Goal: Task Accomplishment & Management: Use online tool/utility

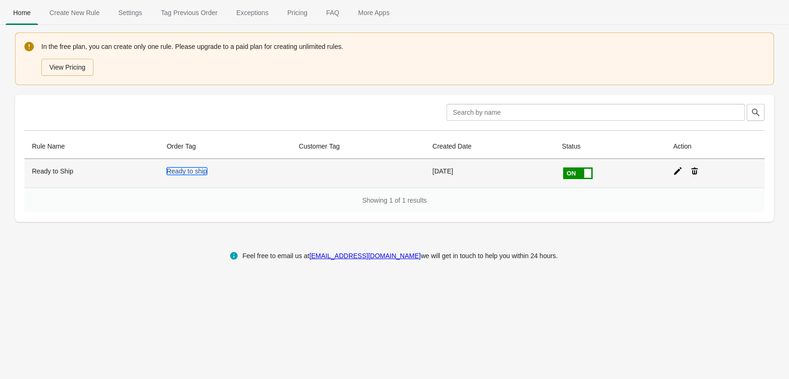
click at [199, 171] on link "Ready to ship" at bounding box center [187, 171] width 40 height 8
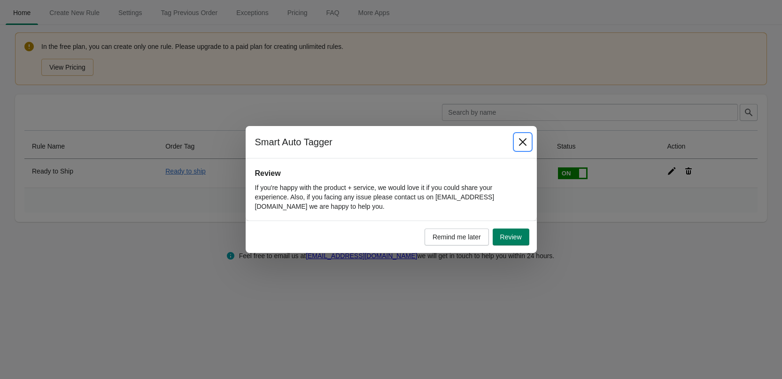
click at [527, 144] on icon "Close" at bounding box center [522, 141] width 9 height 9
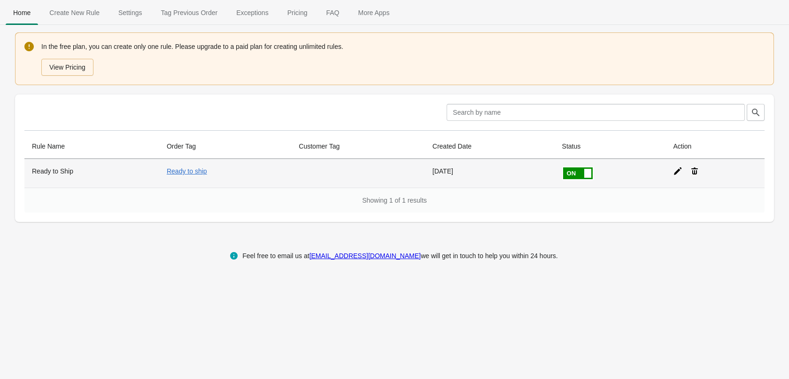
click at [678, 172] on icon at bounding box center [677, 170] width 9 height 9
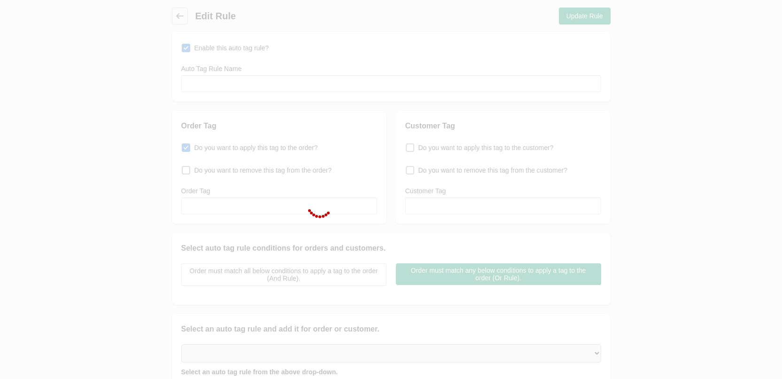
type input "Ready to Ship"
checkbox input "true"
type input "Ready to ship"
select select "18"
select select "17"
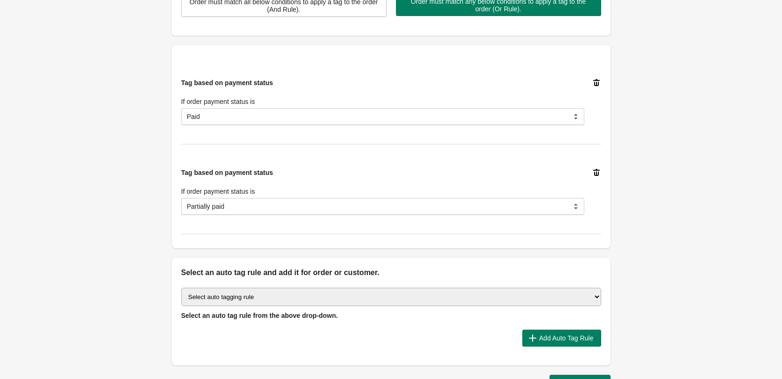
scroll to position [282, 0]
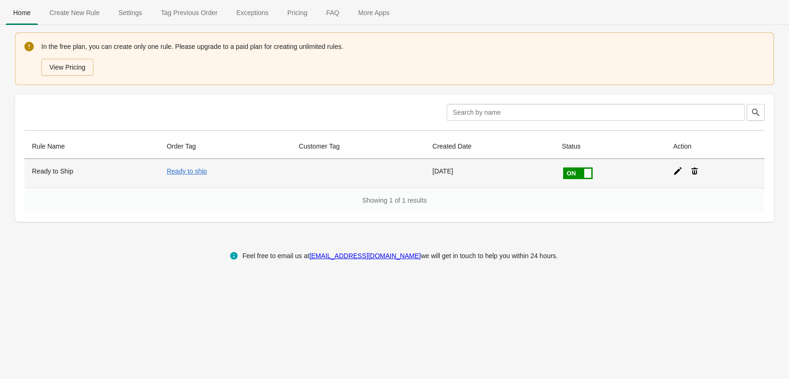
click at [676, 169] on icon at bounding box center [677, 170] width 9 height 9
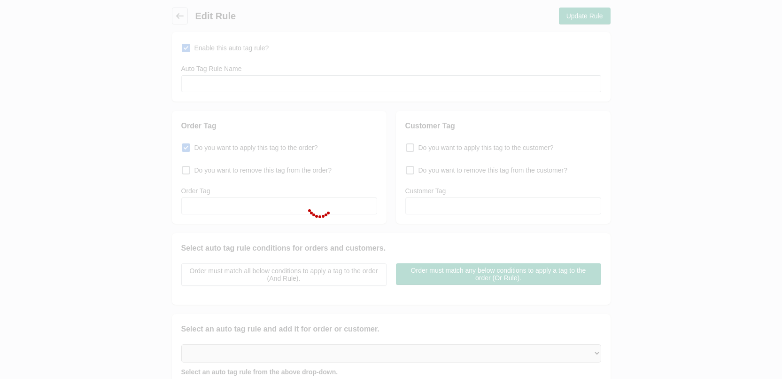
type input "Ready to Ship"
checkbox input "true"
type input "Ready to ship"
select select "18"
select select "17"
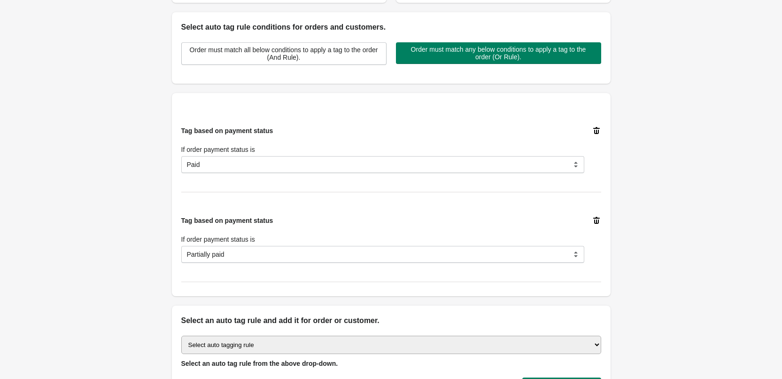
scroll to position [235, 0]
